Goal: Task Accomplishment & Management: Use online tool/utility

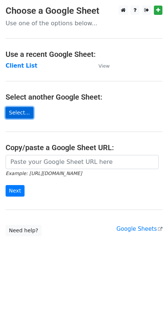
click at [16, 111] on link "Select..." at bounding box center [20, 113] width 28 height 12
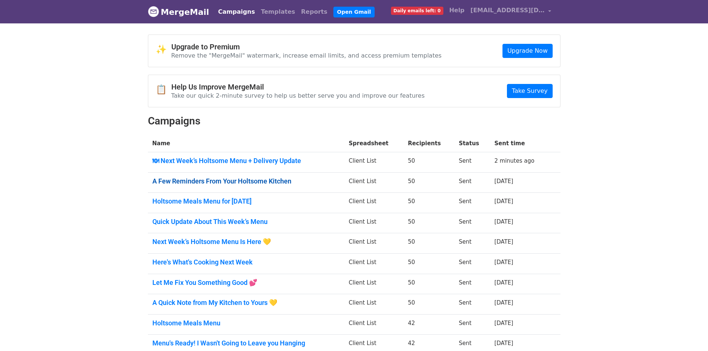
click at [246, 183] on link "A Few Reminders From Your Holtsome Kitchen" at bounding box center [246, 181] width 188 height 8
